Goal: Task Accomplishment & Management: Use online tool/utility

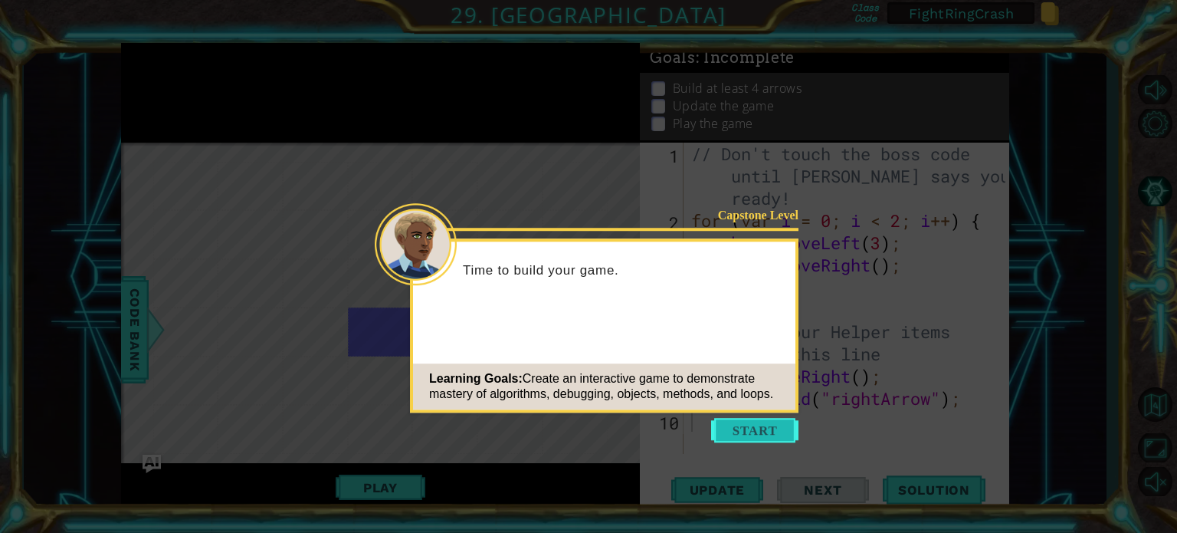
click at [754, 424] on button "Start" at bounding box center [754, 430] width 87 height 25
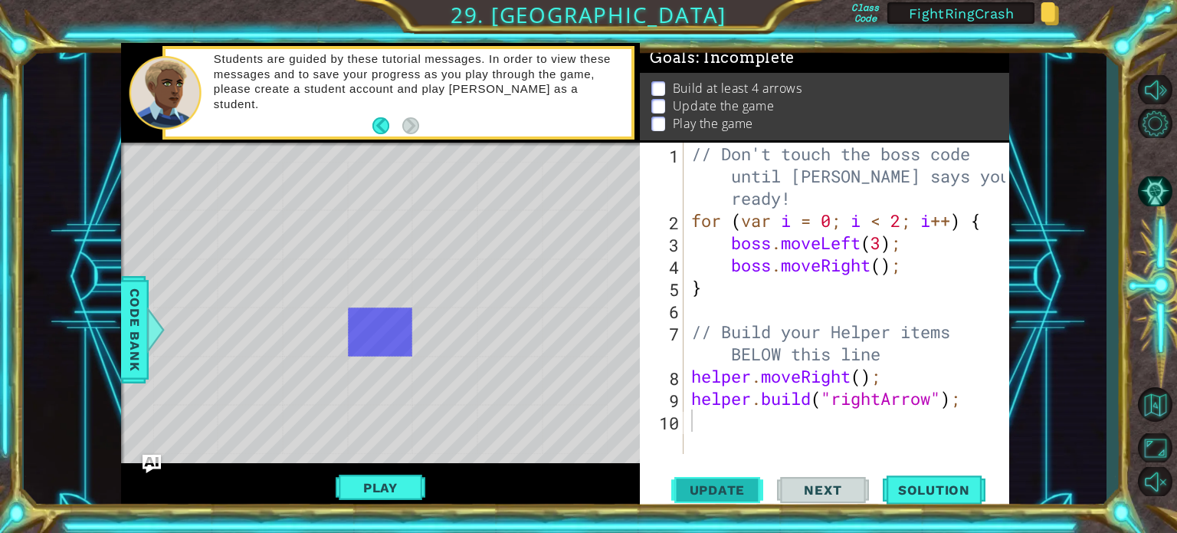
click at [713, 490] on span "Update" at bounding box center [717, 489] width 87 height 15
click at [383, 479] on button "Play" at bounding box center [381, 487] width 90 height 29
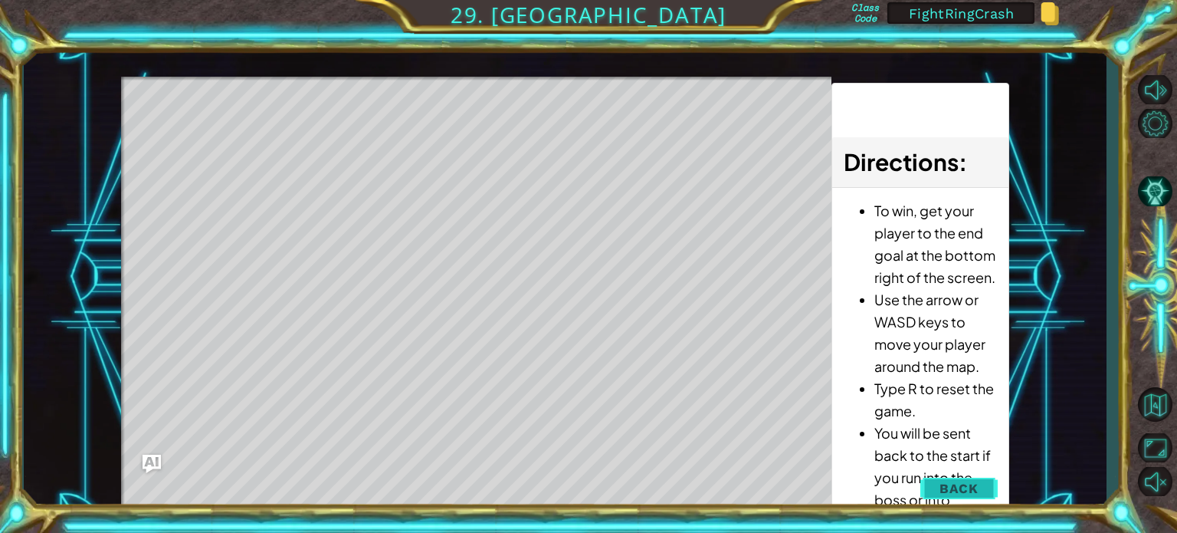
click at [965, 498] on button "Back" at bounding box center [958, 488] width 77 height 31
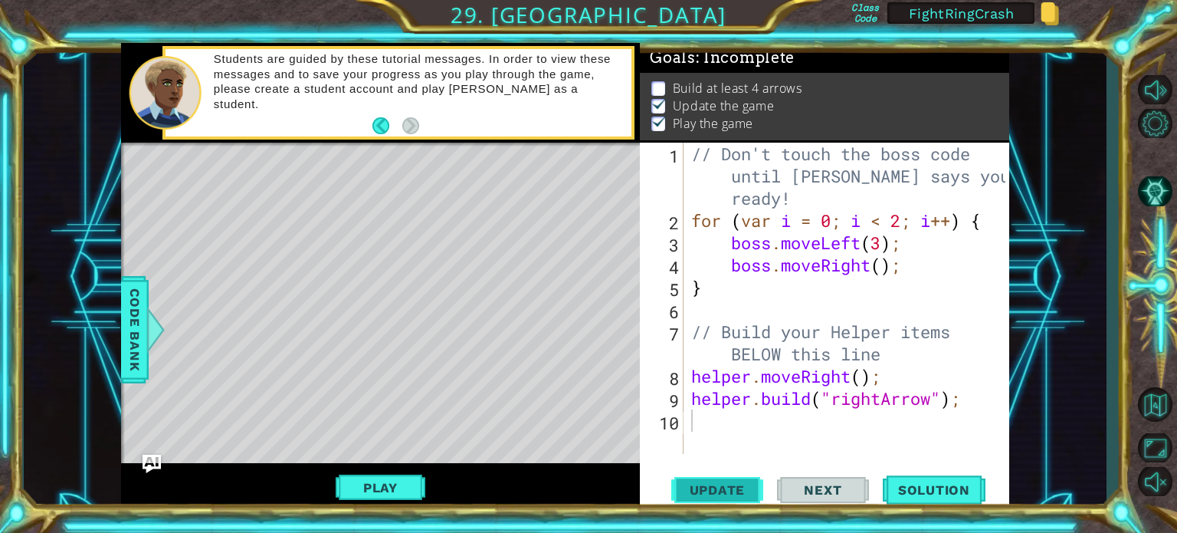
click at [726, 483] on span "Update" at bounding box center [717, 489] width 87 height 15
